Goal: Check status: Check status

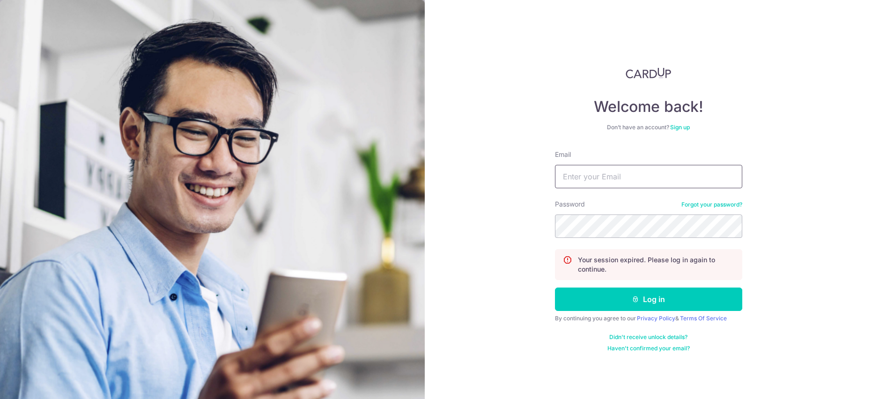
click at [600, 175] on input "Email" at bounding box center [648, 176] width 187 height 23
type input "[EMAIL_ADDRESS][DOMAIN_NAME]"
click at [555, 288] on button "Log in" at bounding box center [648, 299] width 187 height 23
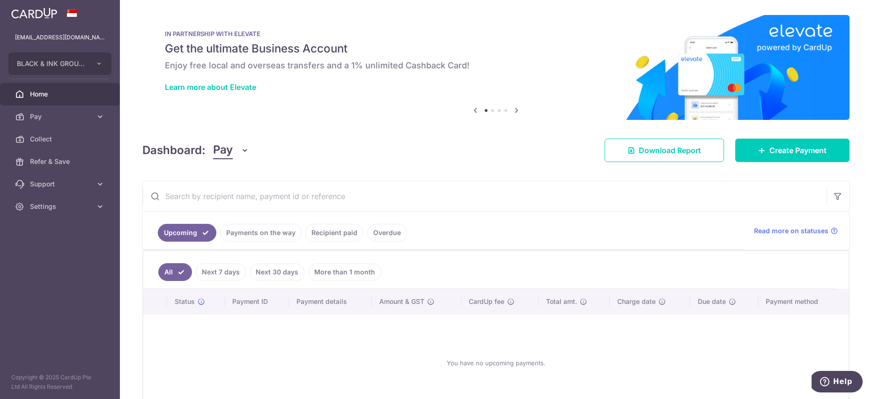
click at [264, 233] on link "Payments on the way" at bounding box center [260, 233] width 81 height 18
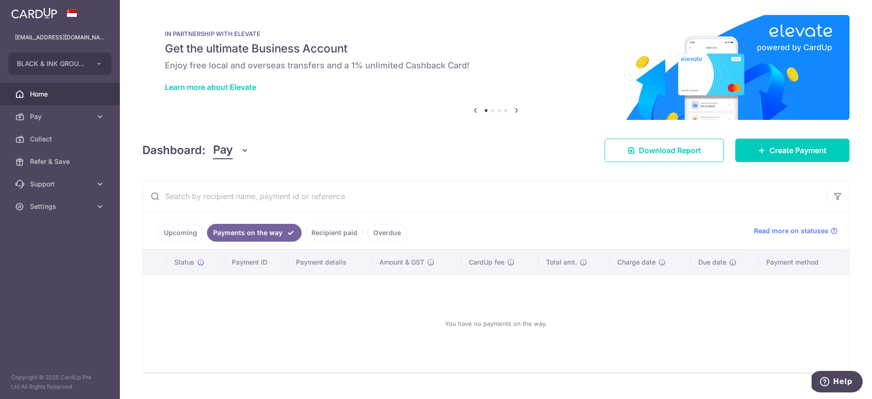
click at [310, 234] on link "Recipient paid" at bounding box center [334, 233] width 58 height 18
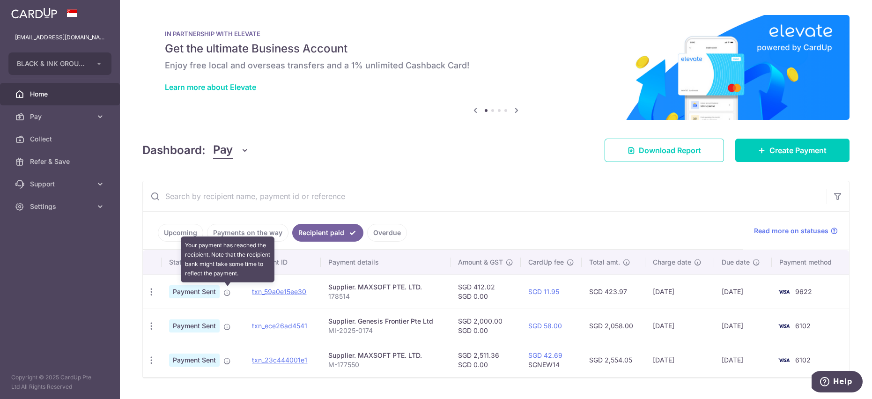
click at [226, 294] on icon at bounding box center [226, 292] width 7 height 7
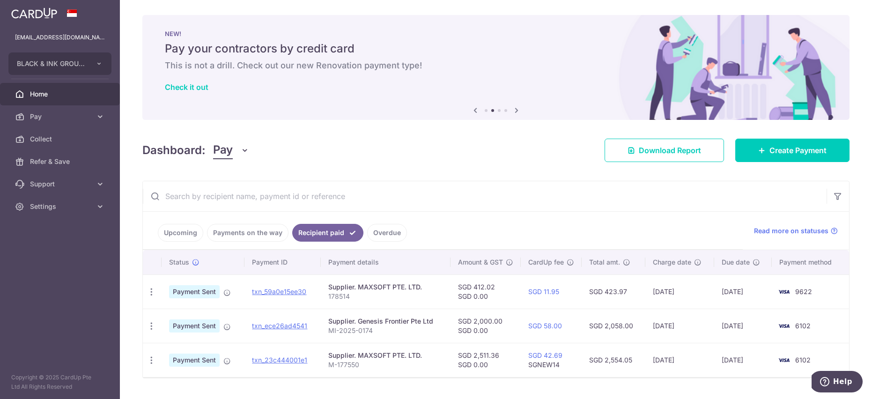
click at [272, 296] on td "txn_59a0e15ee30" at bounding box center [282, 291] width 76 height 34
click at [275, 292] on link "txn_59a0e15ee30" at bounding box center [279, 292] width 54 height 8
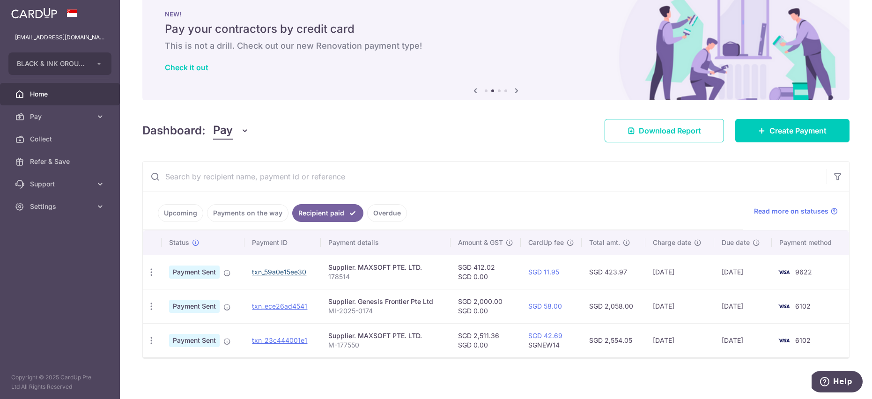
scroll to position [23, 0]
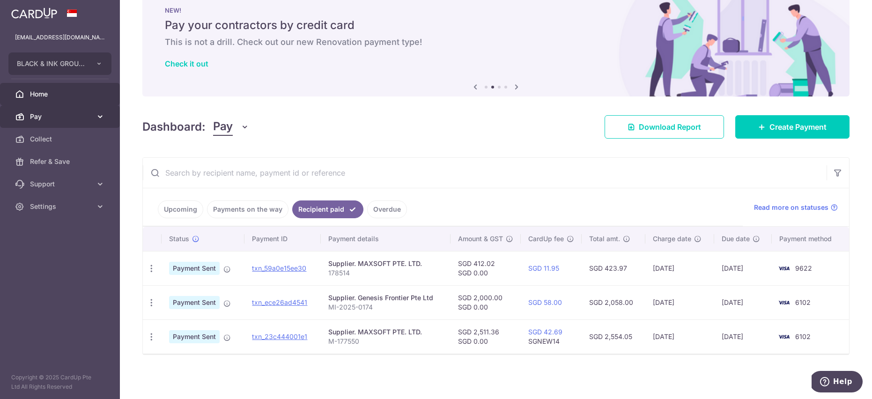
click at [100, 110] on link "Pay" at bounding box center [60, 116] width 120 height 22
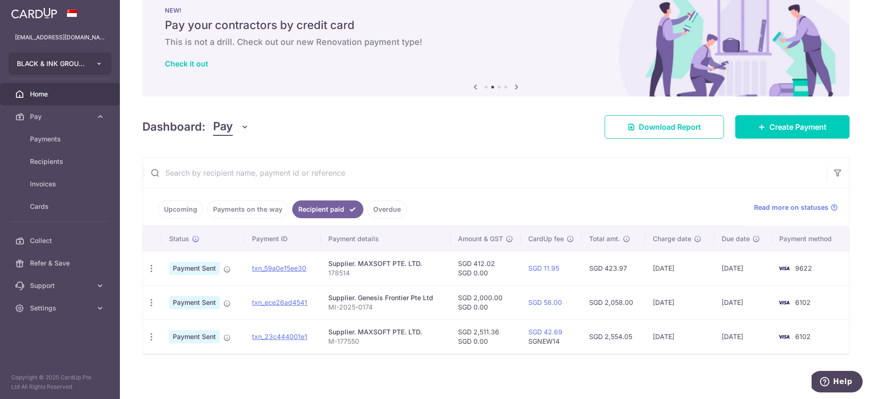
click at [87, 66] on button "BLACK & INK GROUP PTE. LTD" at bounding box center [59, 63] width 103 height 22
